Goal: Task Accomplishment & Management: Complete application form

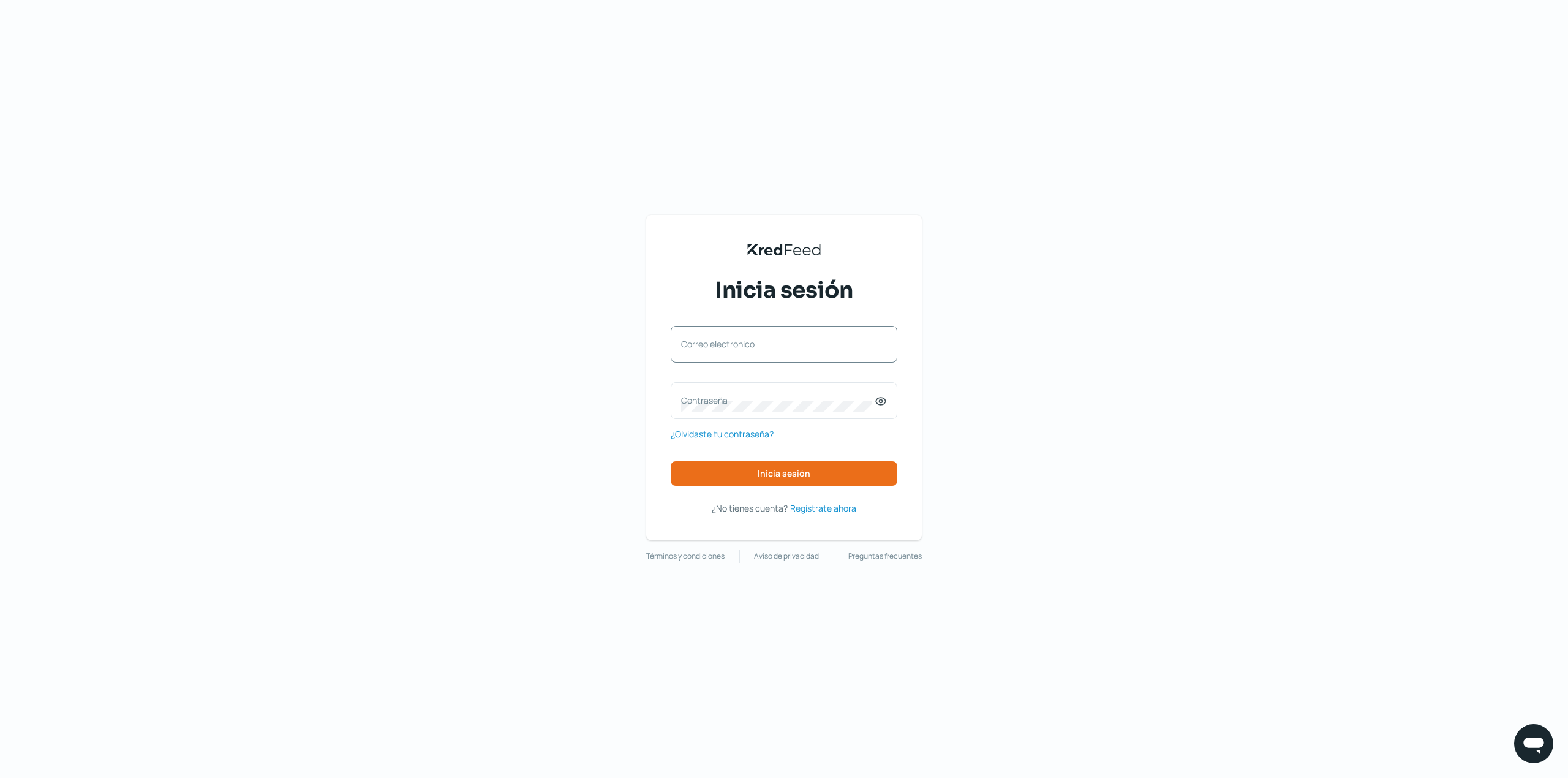
click at [807, 339] on label "Correo electrónico" at bounding box center [778, 344] width 194 height 12
click at [807, 345] on input "Correo electrónico" at bounding box center [784, 351] width 206 height 11
type input "[EMAIL_ADDRESS][DOMAIN_NAME]"
click at [752, 388] on div "Contraseña" at bounding box center [784, 401] width 227 height 37
click at [802, 471] on span "Inicia sesión" at bounding box center [784, 473] width 53 height 9
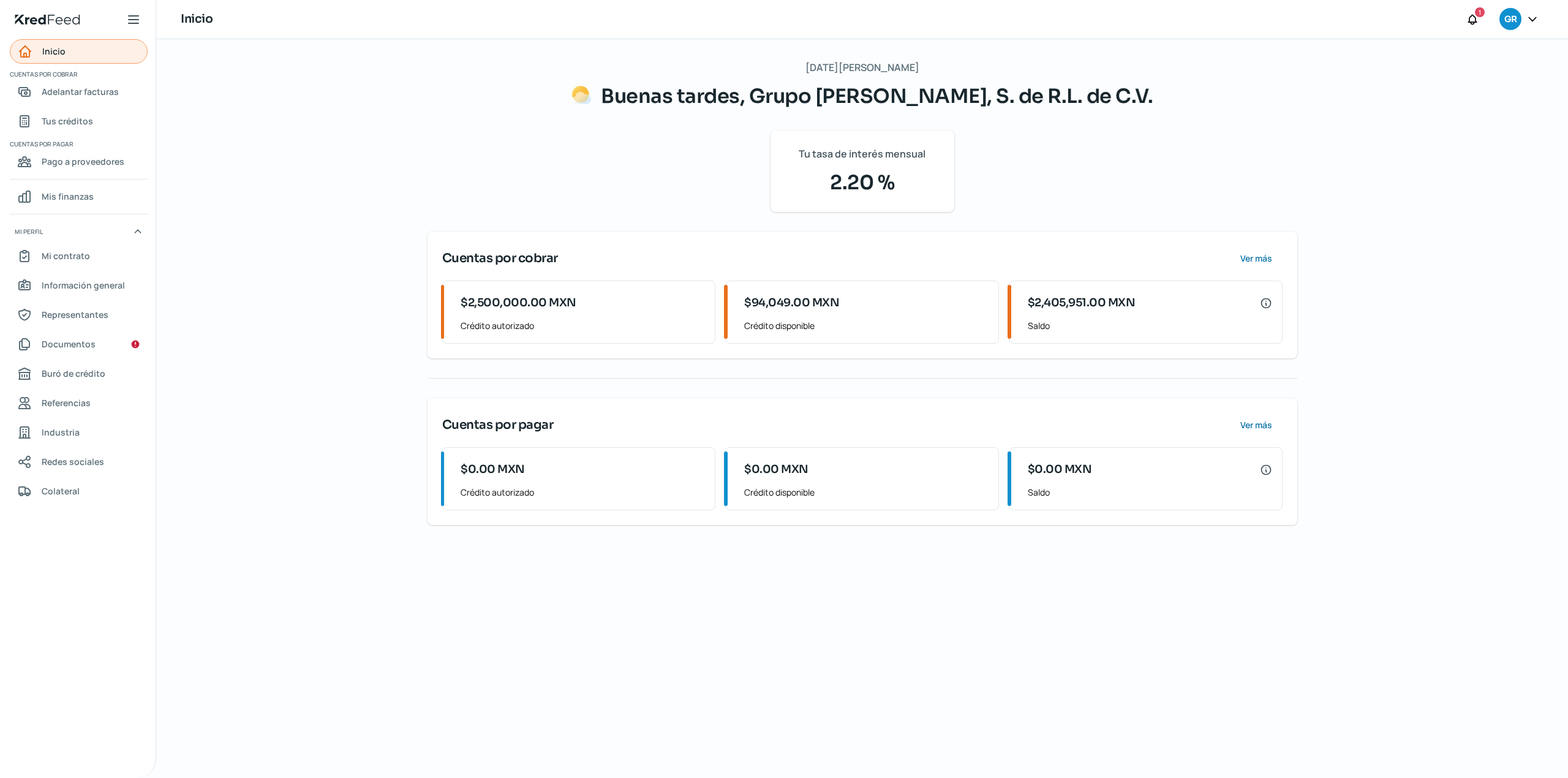
click at [72, 47] on link "Inicio" at bounding box center [79, 51] width 138 height 24
click at [1090, 312] on div "$2,405,951.00 MXN" at bounding box center [1150, 303] width 244 height 24
click at [1102, 297] on span "$2,405,951.00 MXN" at bounding box center [1081, 303] width 108 height 16
click at [1094, 305] on span "$2,405,951.00 MXN" at bounding box center [1081, 303] width 108 height 16
click at [80, 345] on span "Documentos" at bounding box center [69, 344] width 54 height 16
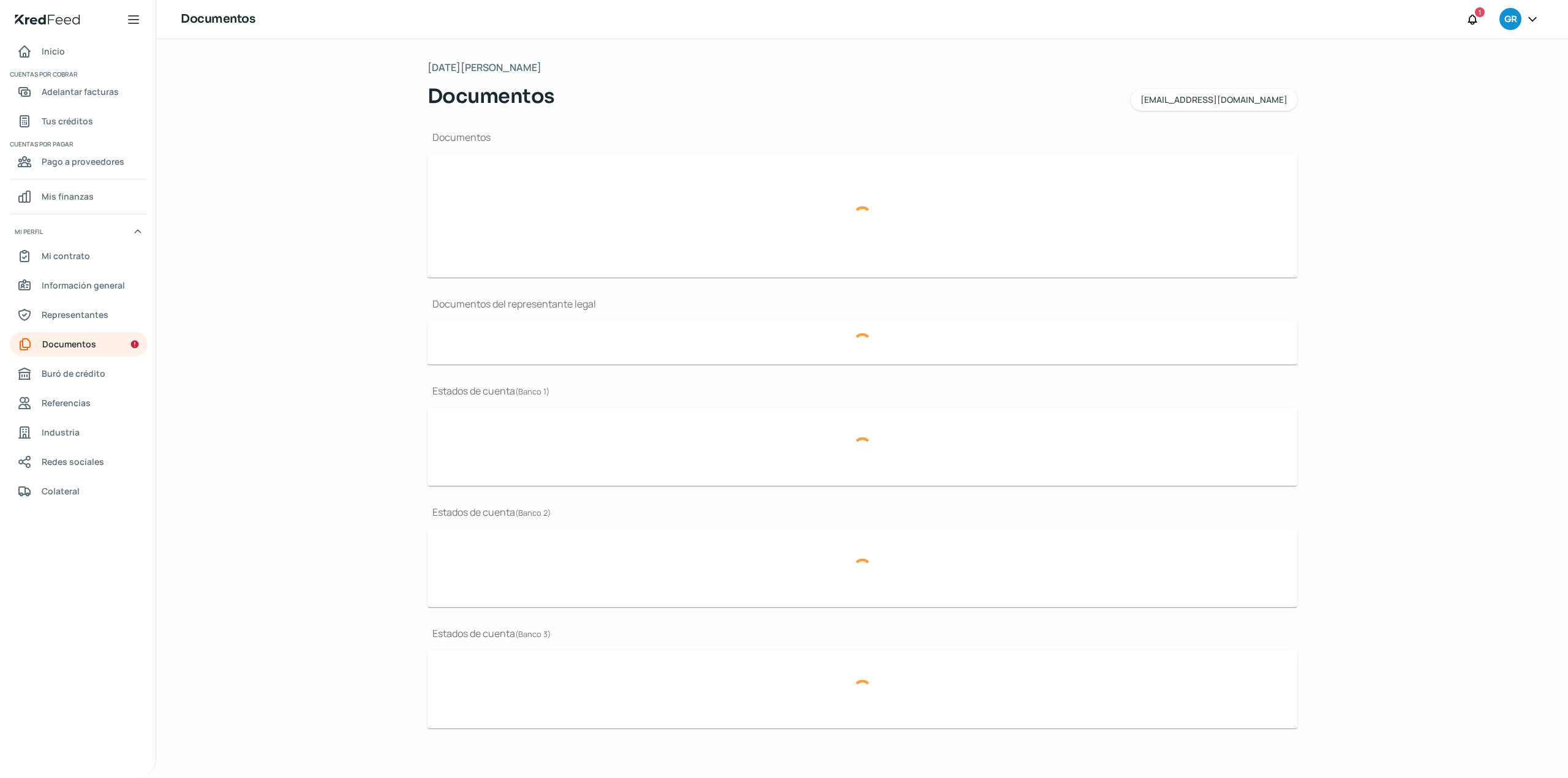
type input "CSF Grupo Alimenticio Roech.pdf"
type input "Curriculum.pdf"
type input "LOGO.JPG"
type input "ER 24.pdf"
type input "BG 24.pdf"
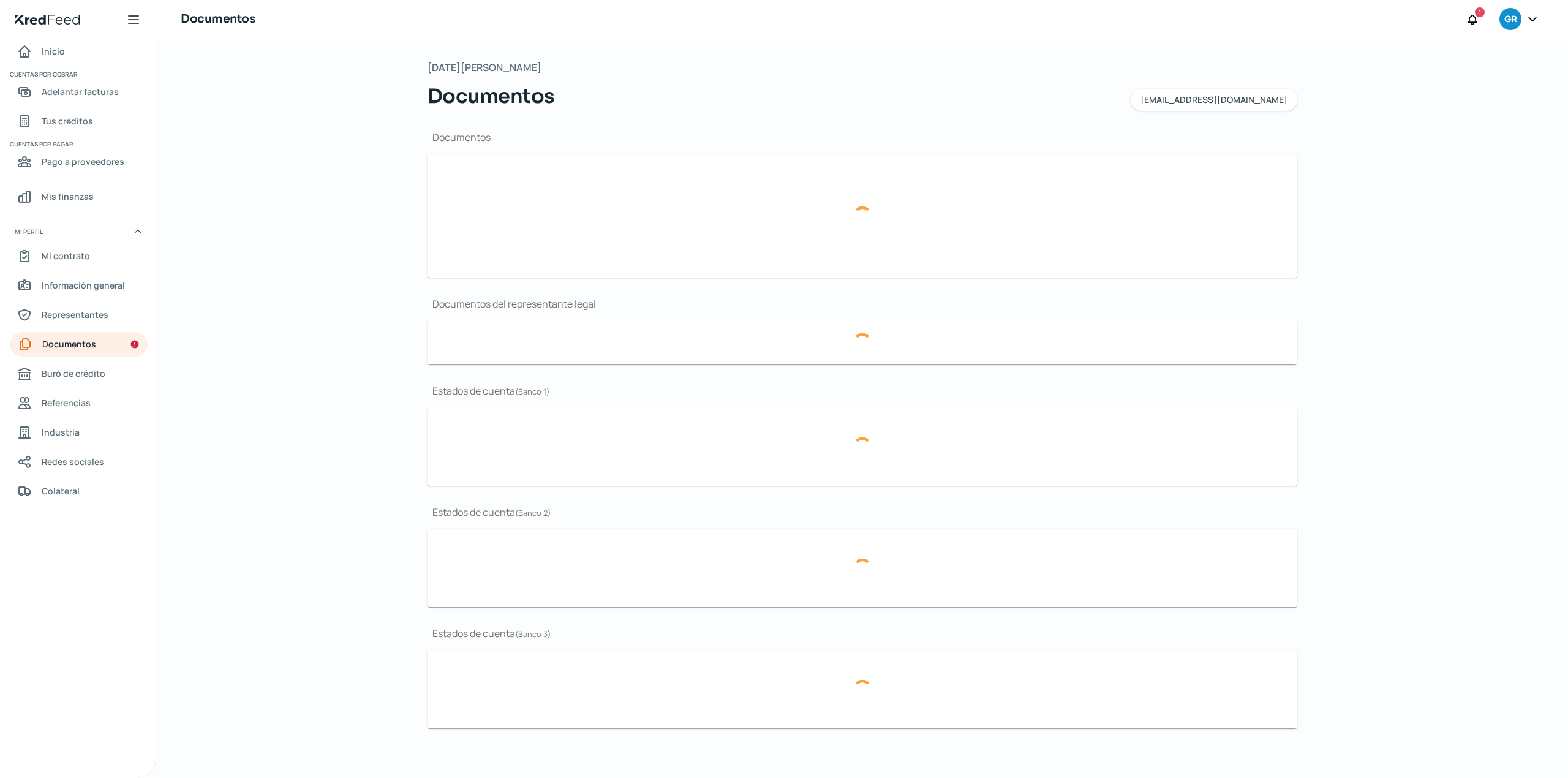
type input "Acta 18,328.pdf"
type input "BBVA [DATE].pdf"
type input "BBVA [DATE]..pdf"
type input "Banorte [DATE].pdf"
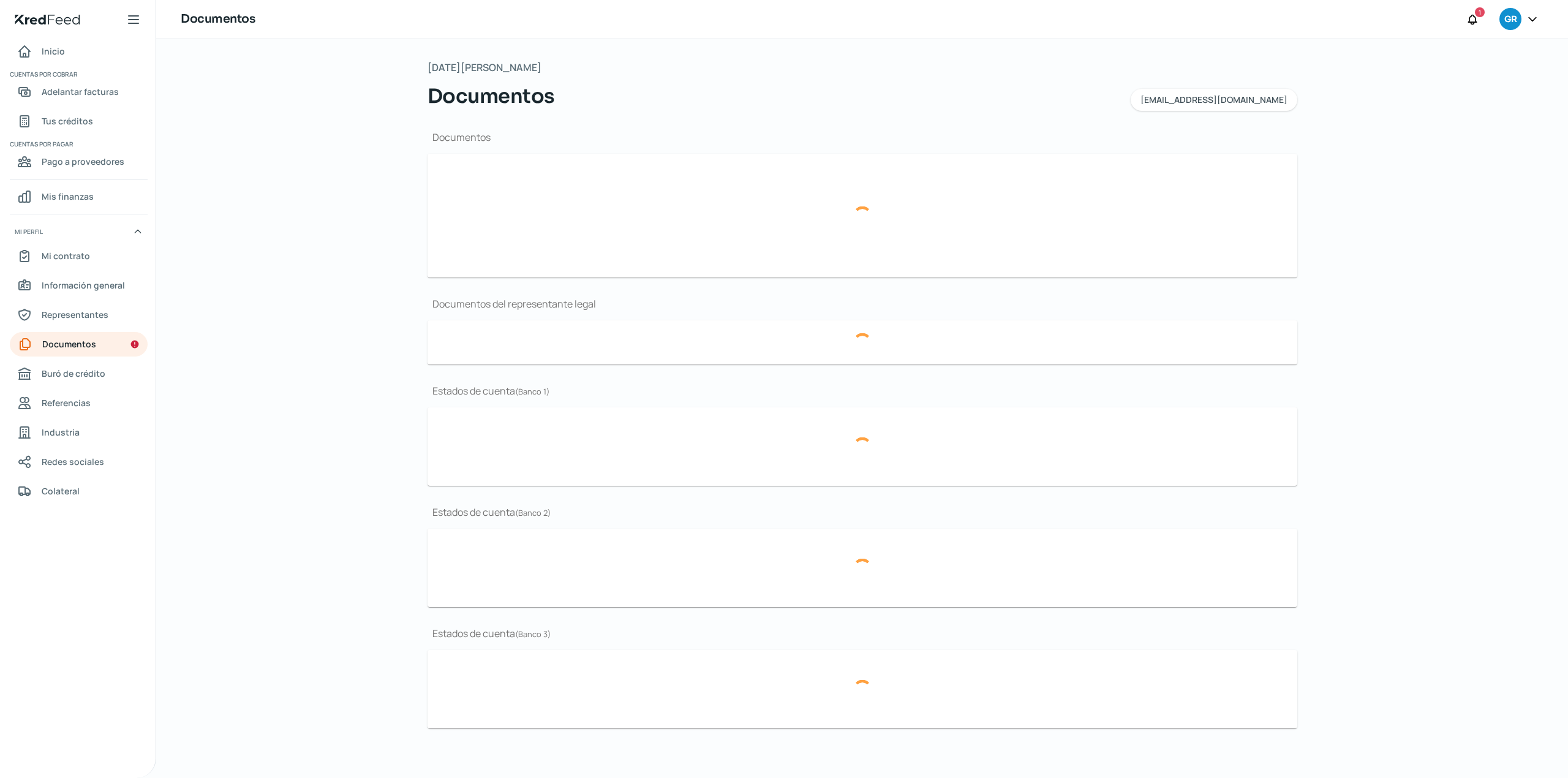
type input "Banorte [DATE].pdf"
type input "Inbursa [DATE].pdf"
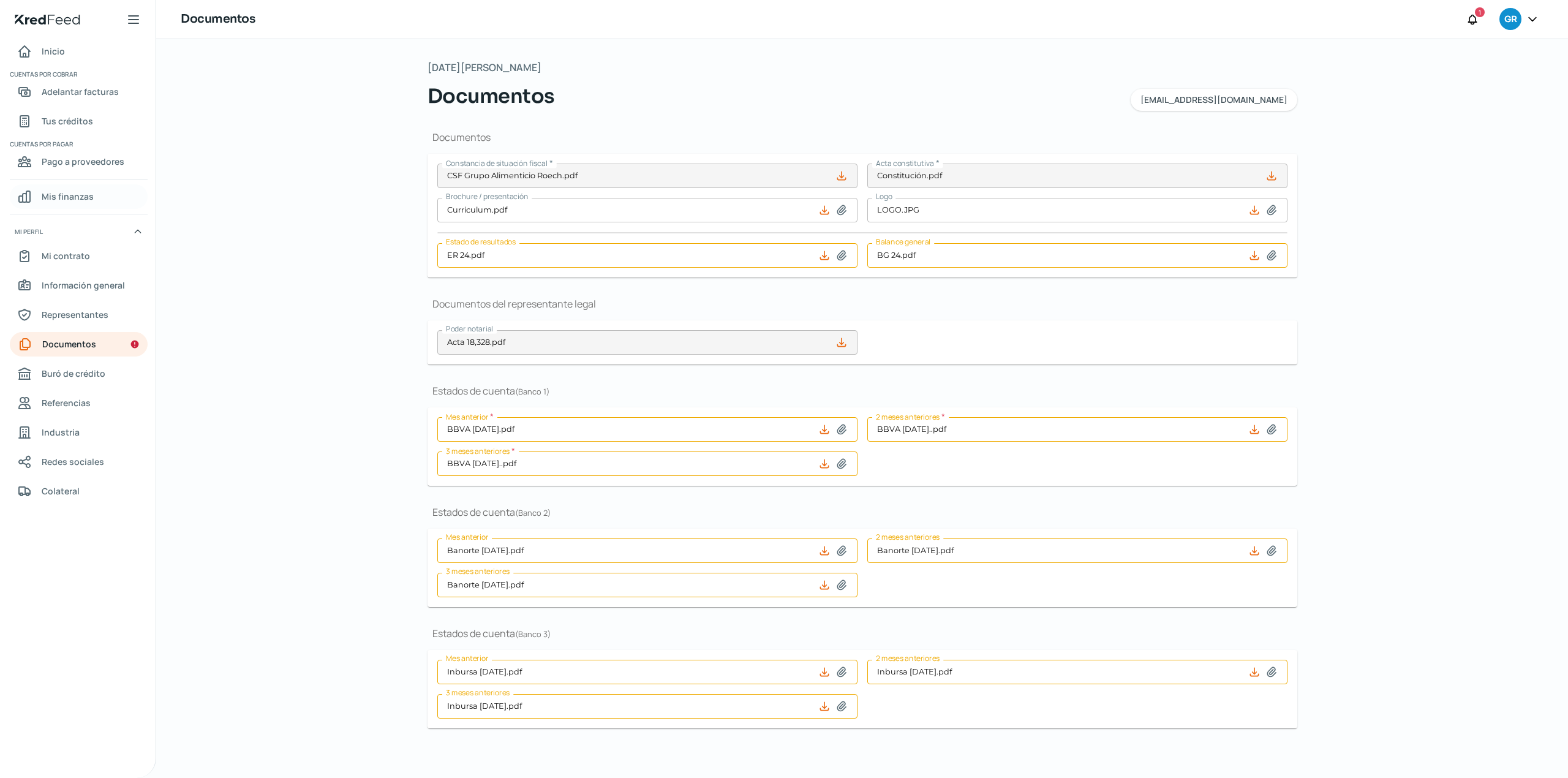
click at [62, 195] on span "Mis finanzas" at bounding box center [68, 196] width 52 height 16
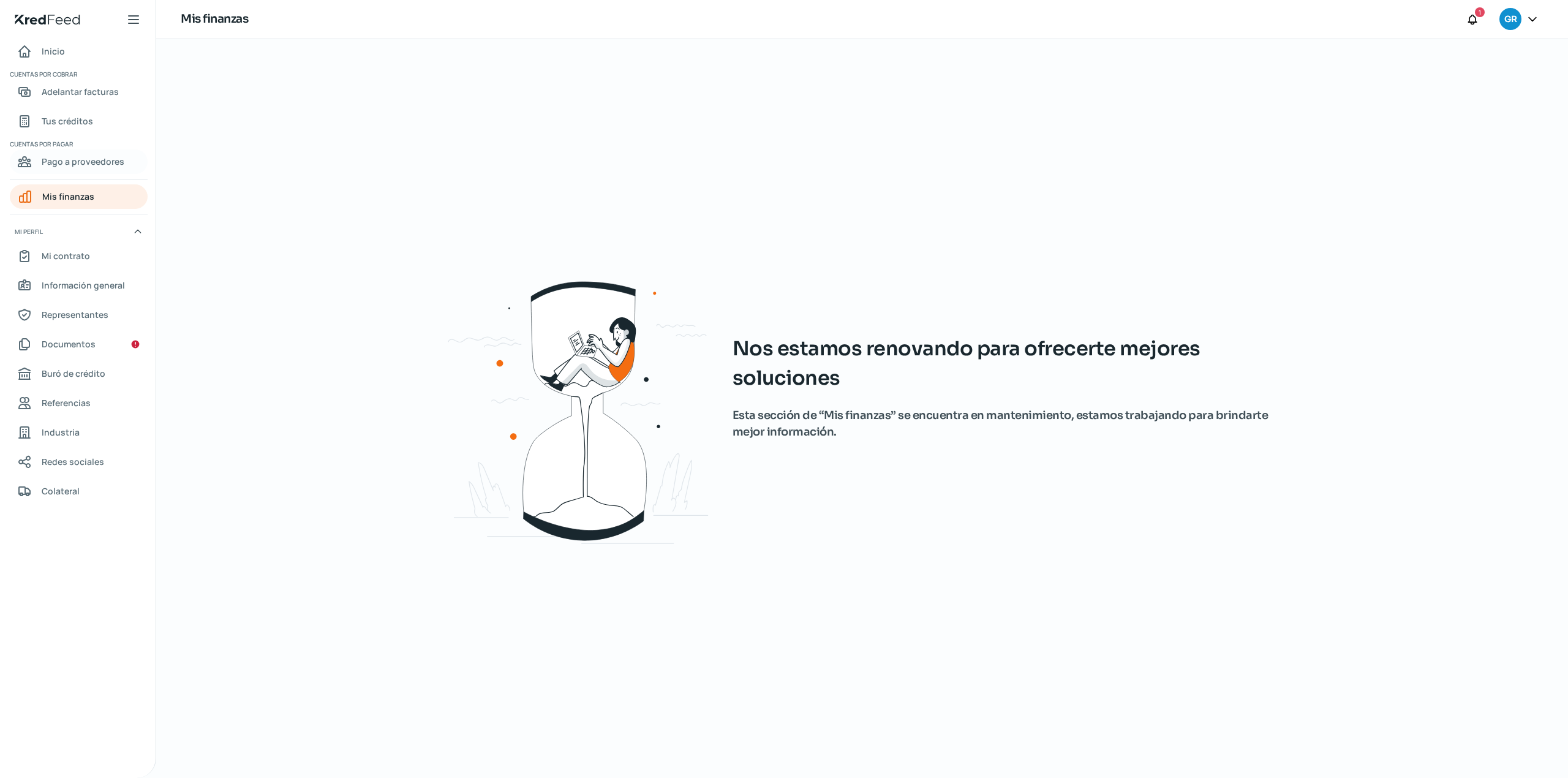
click at [74, 167] on span "Pago a proveedores" at bounding box center [83, 161] width 83 height 16
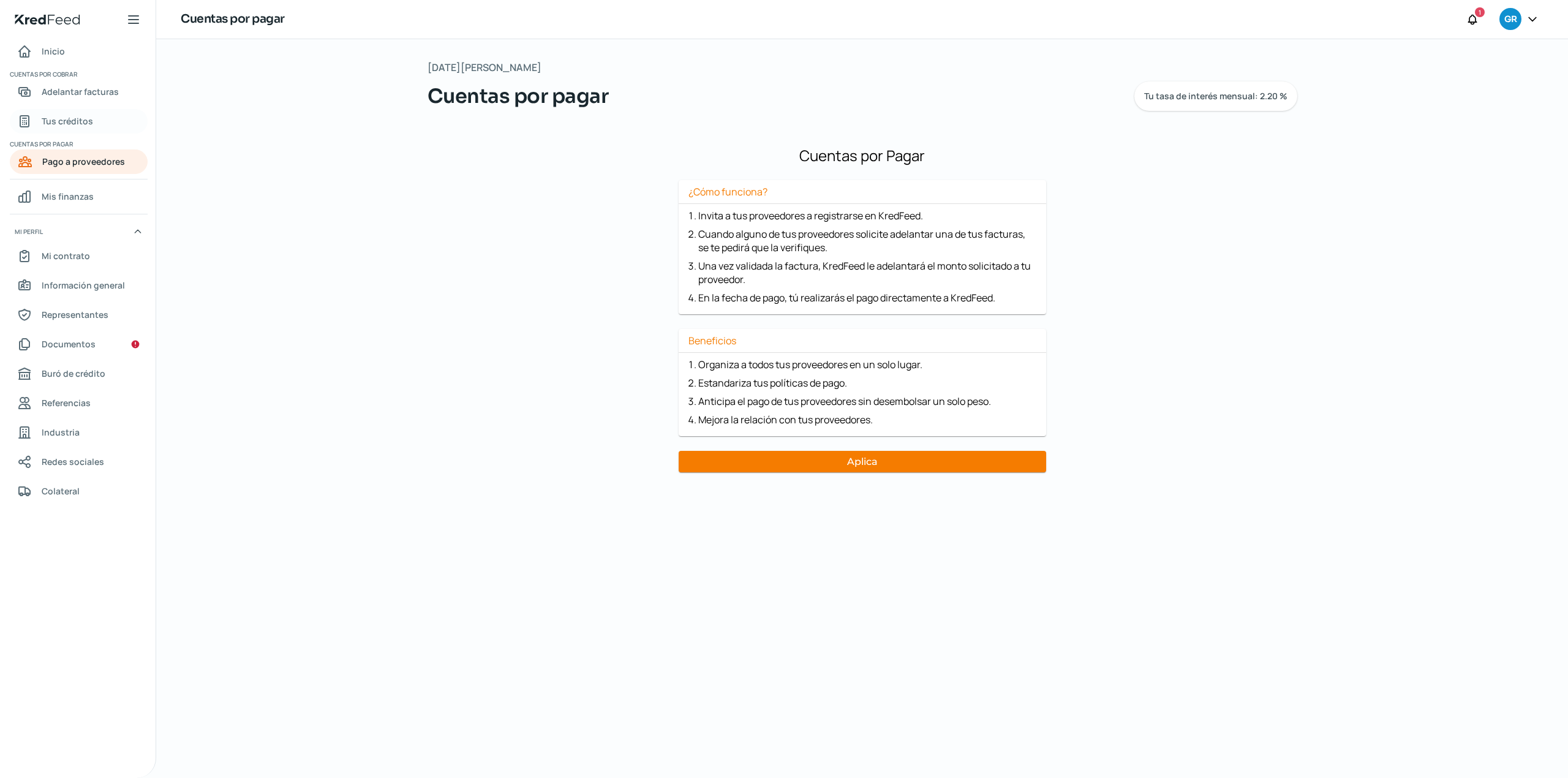
click at [80, 131] on link "Tus créditos" at bounding box center [79, 121] width 138 height 24
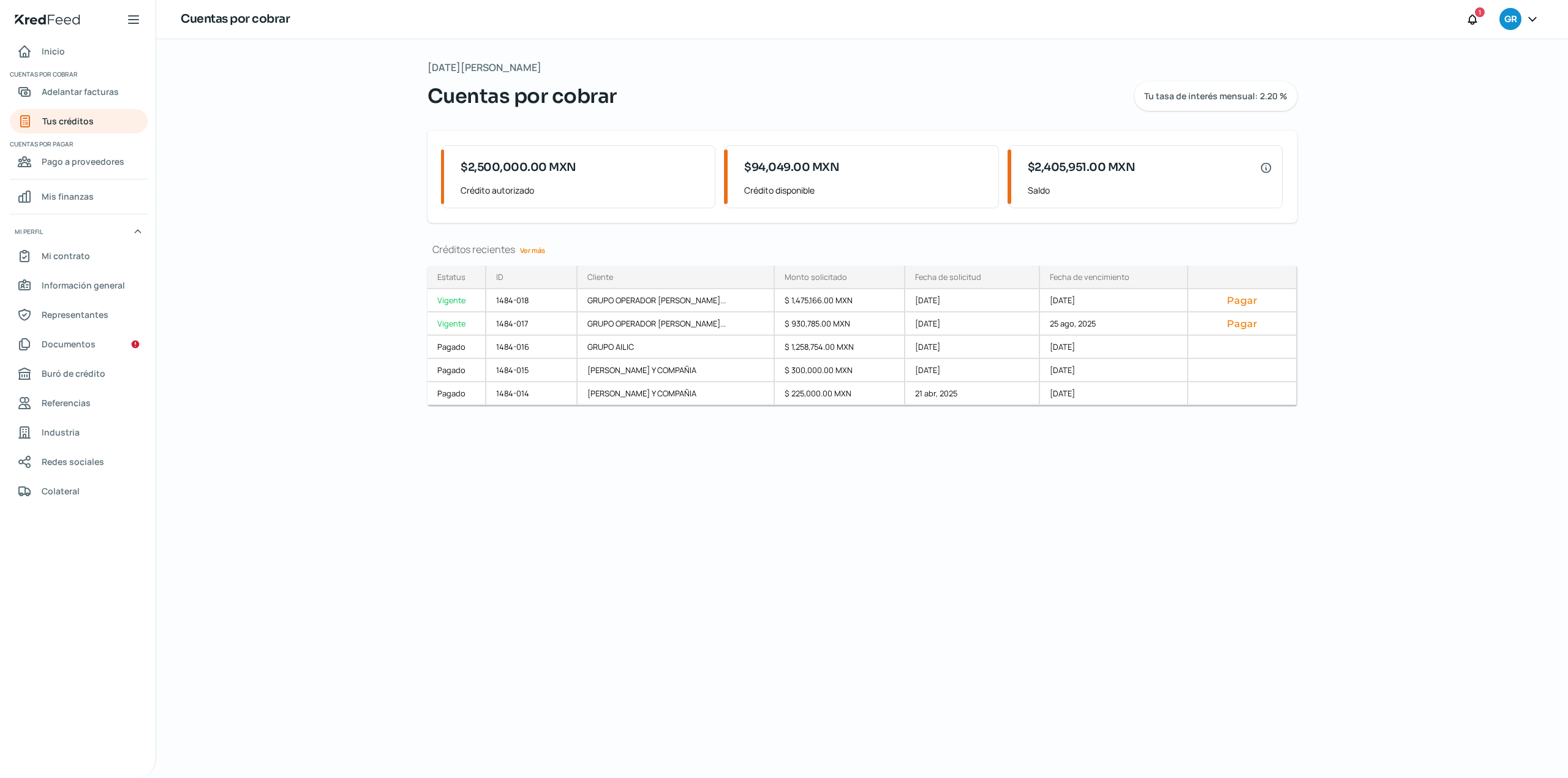
click at [1085, 645] on div "[DATE][PERSON_NAME] Cuentas por cobrar Tu tasa de interés mensual: 2.20 % $2,50…" at bounding box center [861, 408] width 918 height 739
click at [742, 652] on div "[DATE][PERSON_NAME] Cuentas por cobrar Tu tasa de interés mensual: 2.20 % $2,50…" at bounding box center [861, 408] width 918 height 739
click at [321, 223] on div "[DATE][PERSON_NAME] Cuentas por cobrar Tu tasa de interés mensual: 2.20 % $2,50…" at bounding box center [862, 408] width 1412 height 739
